Goal: Complete application form

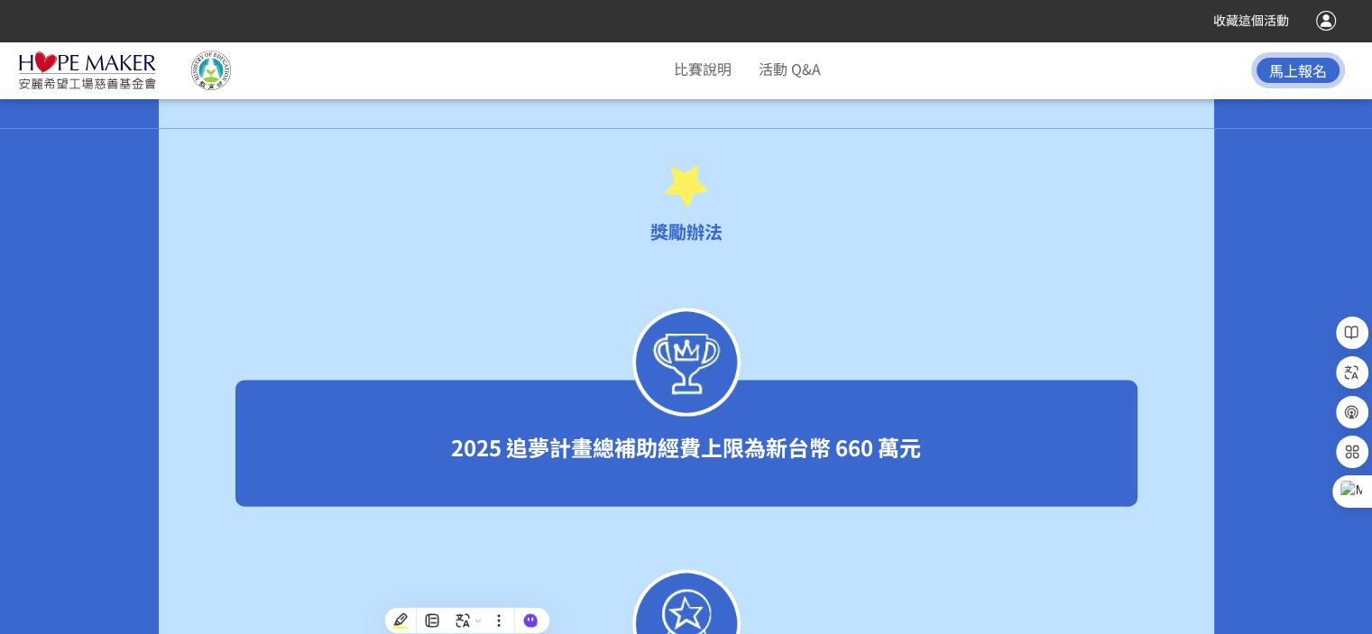
scroll to position [3519, 0]
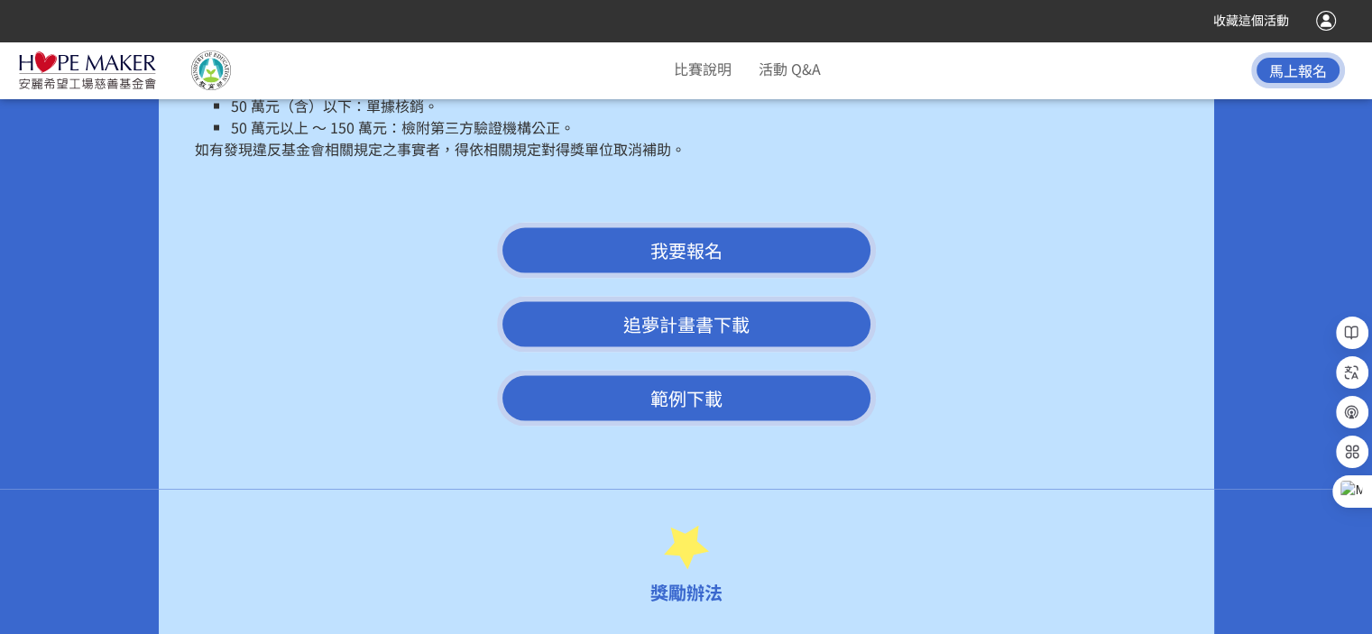
click at [697, 302] on link "追夢計畫書下載" at bounding box center [686, 325] width 379 height 56
click at [669, 375] on link "範例下載" at bounding box center [686, 399] width 379 height 56
click at [680, 371] on link "範例下載" at bounding box center [686, 399] width 379 height 56
click at [695, 237] on span "我要報名" at bounding box center [687, 250] width 72 height 26
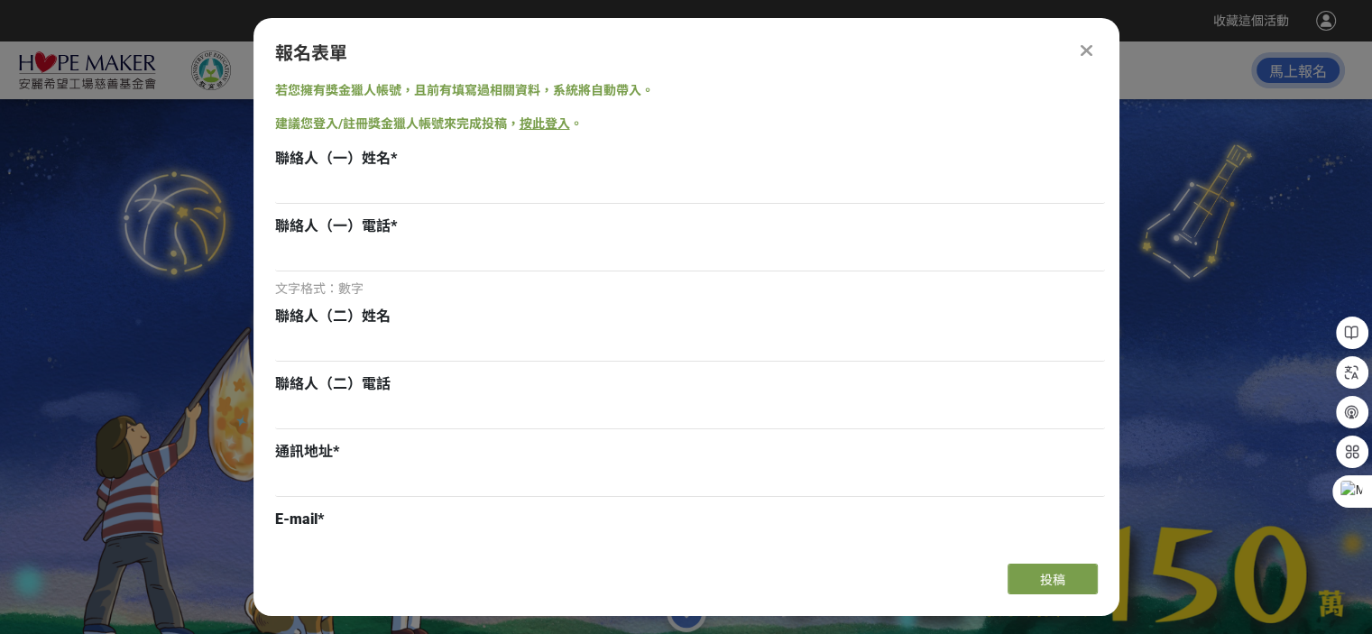
scroll to position [0, 0]
click at [380, 176] on input at bounding box center [690, 188] width 830 height 31
type input "[PERSON_NAME]"
click at [313, 259] on input at bounding box center [690, 256] width 830 height 31
type input "0916893720"
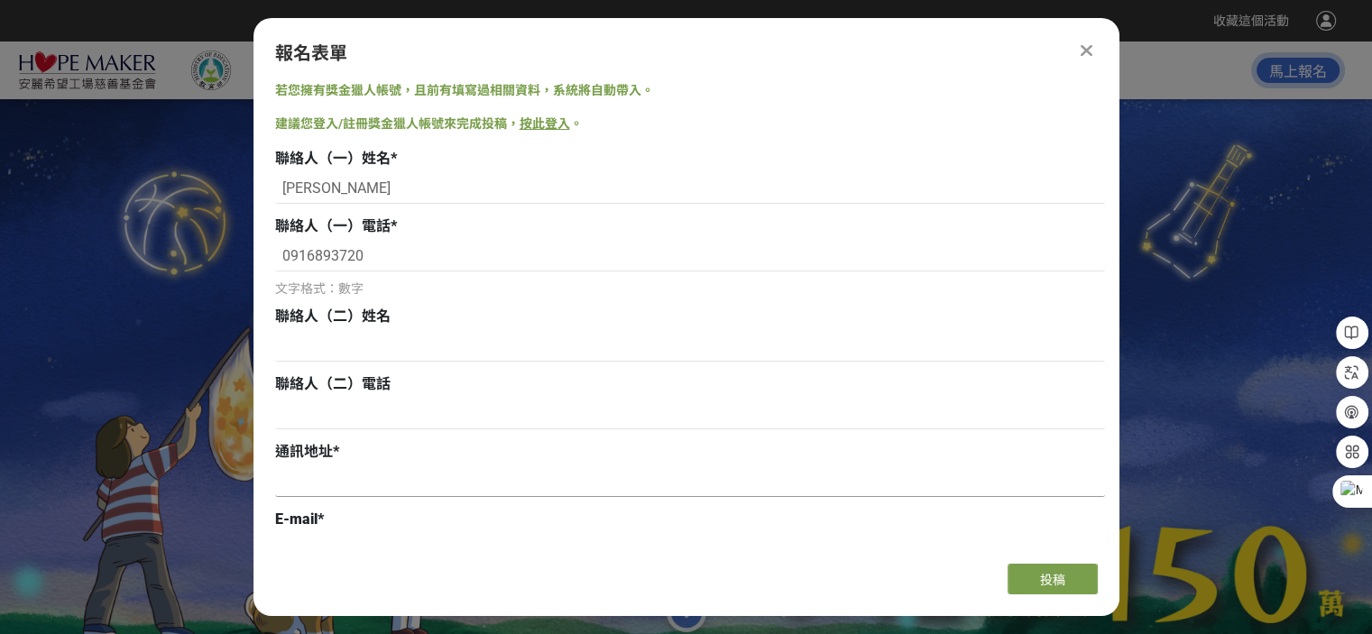
click at [298, 480] on input at bounding box center [690, 482] width 830 height 31
type input "[STREET_ADDRESS]"
click at [289, 550] on div "報名表單 若您擁有獎金獵人帳號，且前有填寫過相關資料，系統將自動帶入。 建議您登入/註冊獎金獵人帳號來完成投稿， 按此登入 。 聯絡人（一）姓名 * [PER…" at bounding box center [687, 317] width 866 height 598
click at [336, 522] on div "E-mail *" at bounding box center [690, 520] width 830 height 22
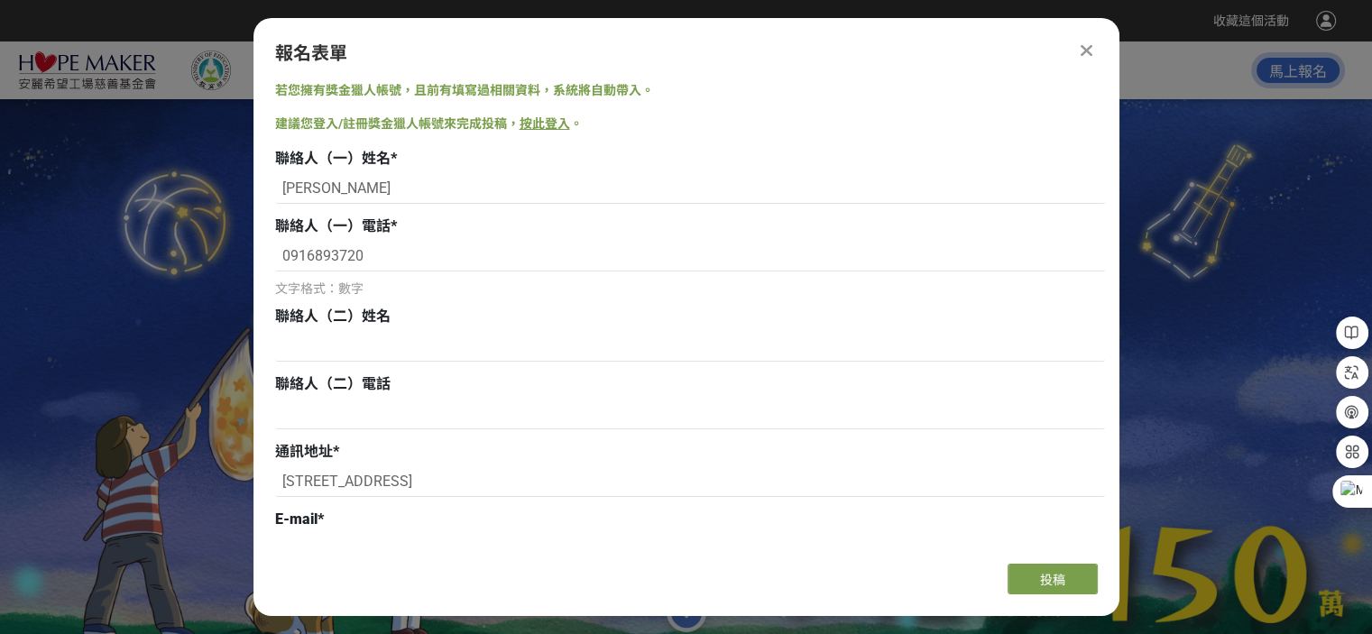
scroll to position [180, 0]
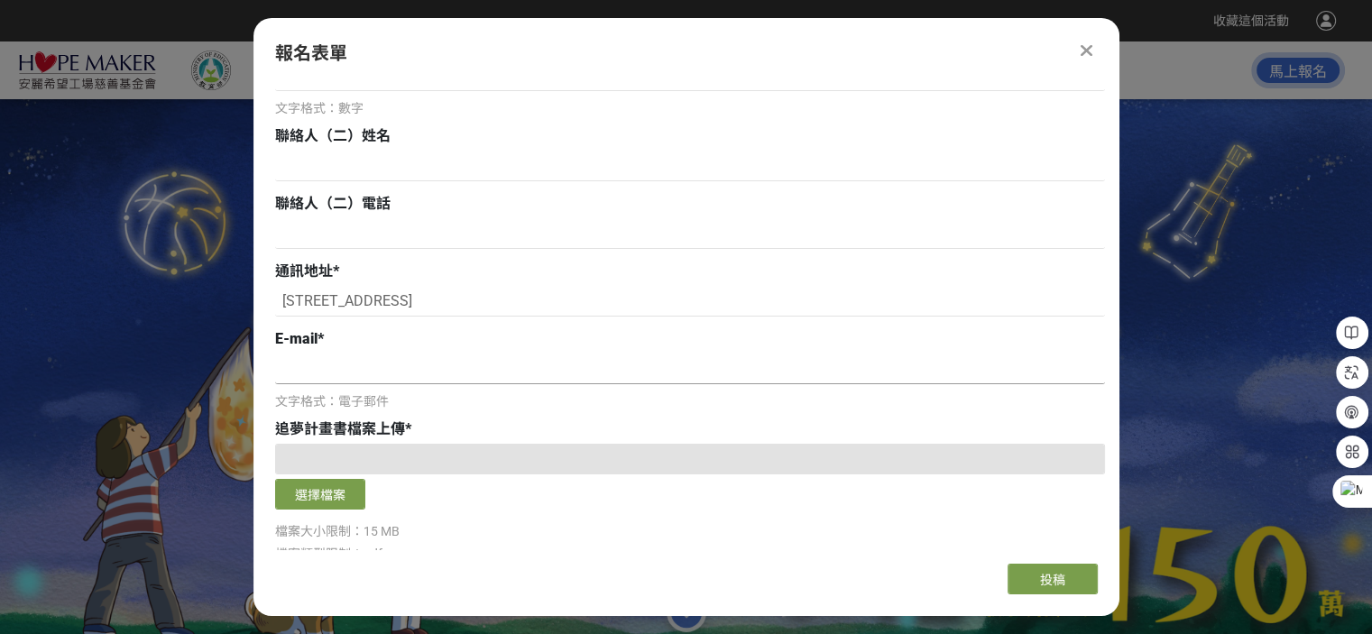
click at [296, 372] on input at bounding box center [690, 369] width 830 height 31
